Goal: Find specific page/section: Find specific page/section

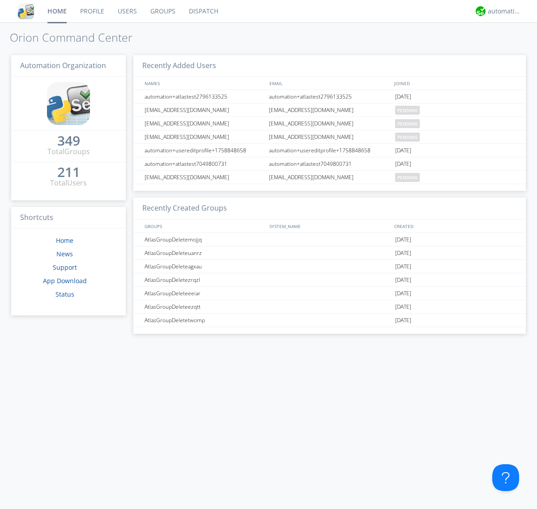
click at [162, 11] on link "Groups" at bounding box center [163, 11] width 39 height 22
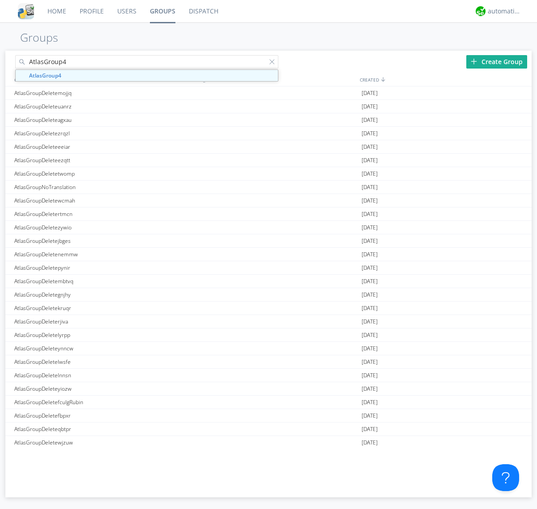
type input "AtlasGroup4"
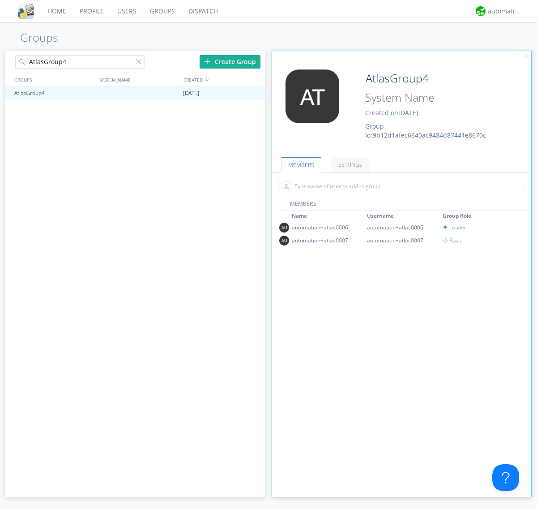
click at [349, 164] on link "SETTINGS" at bounding box center [350, 165] width 39 height 16
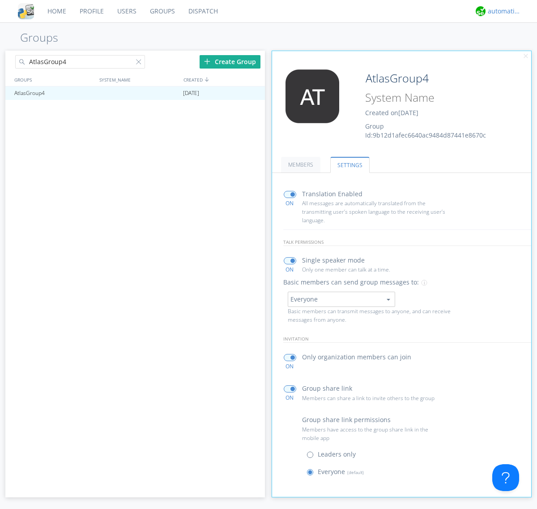
click at [502, 11] on div "automation+atlas" at bounding box center [505, 11] width 34 height 9
